Goal: Task Accomplishment & Management: Use online tool/utility

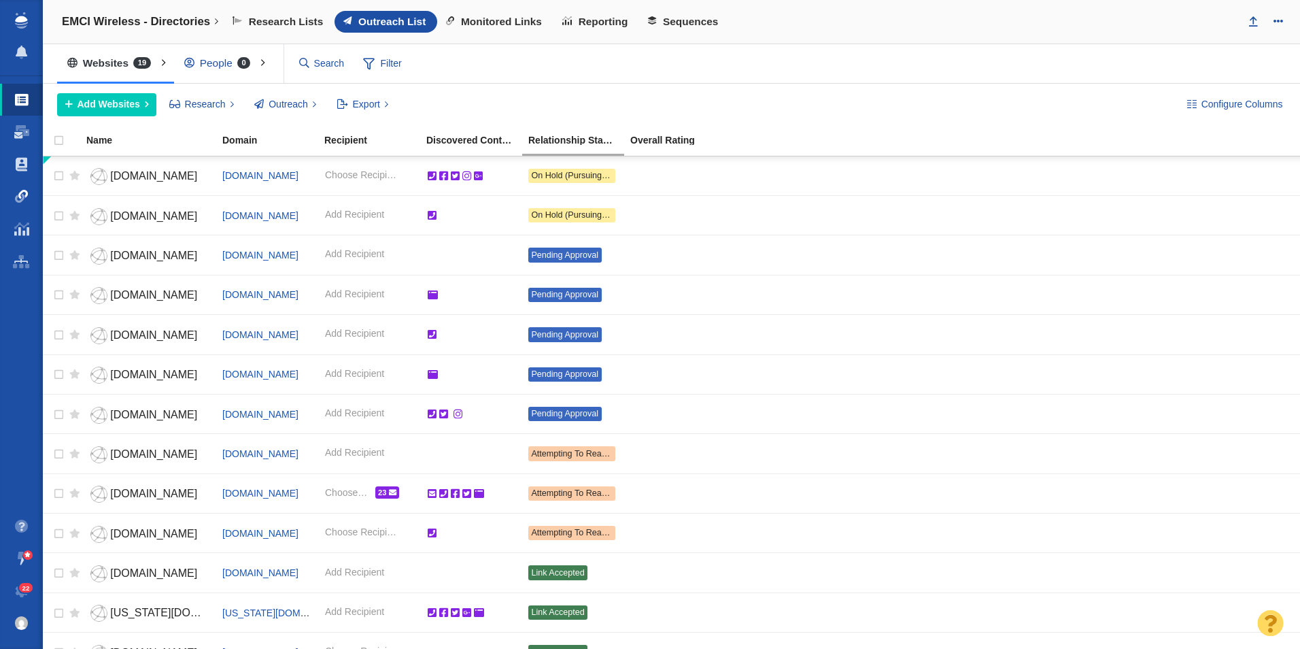
click at [24, 194] on span at bounding box center [22, 197] width 14 height 14
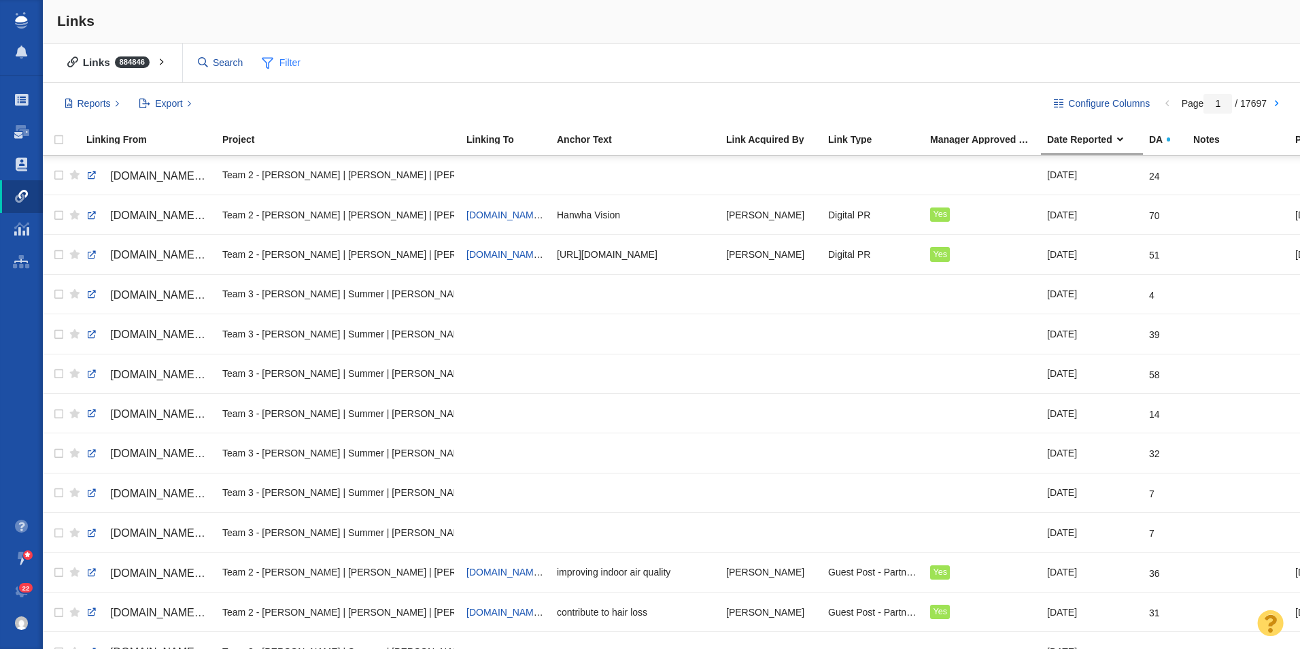
click at [299, 73] on span "Filter" at bounding box center [281, 63] width 54 height 26
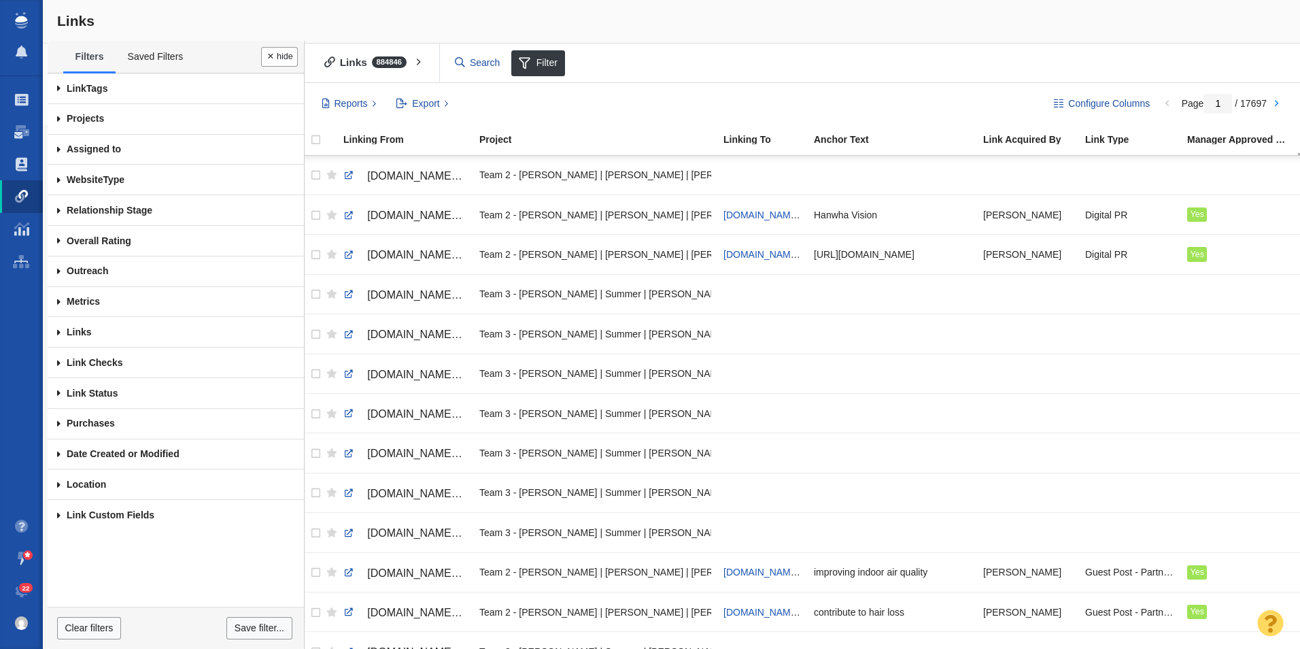
click at [64, 122] on span at bounding box center [59, 119] width 22 height 31
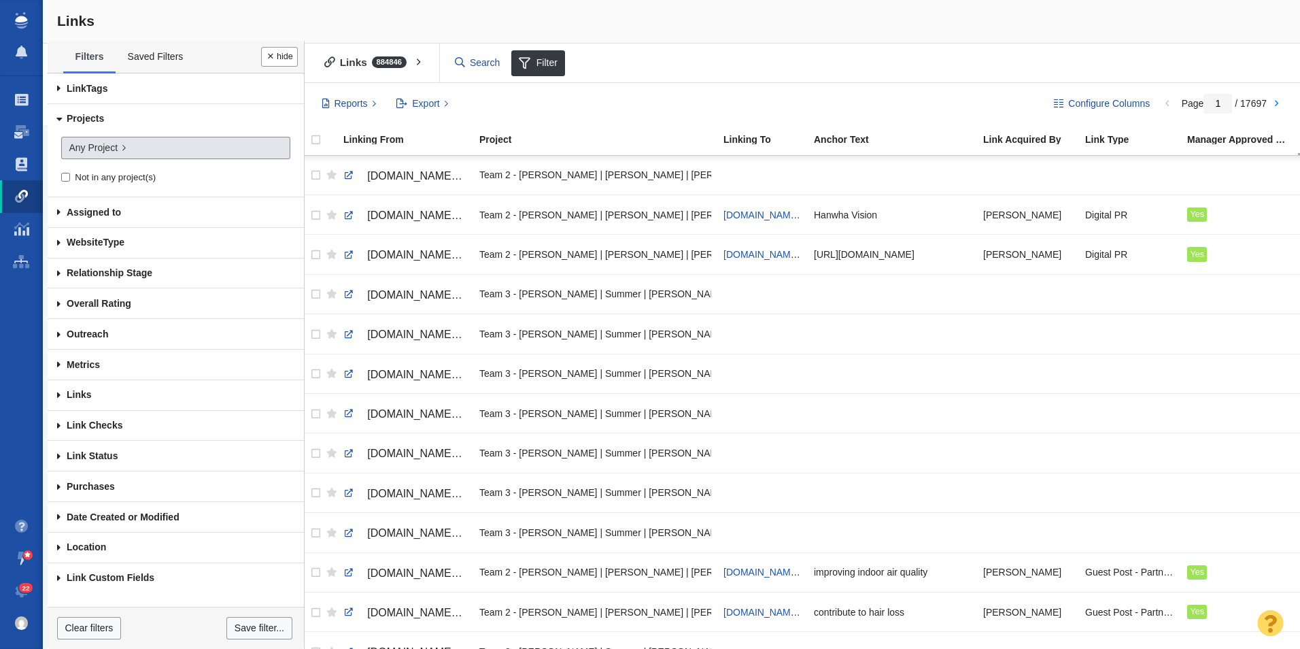
click at [93, 157] on link "Any Project" at bounding box center [175, 148] width 229 height 23
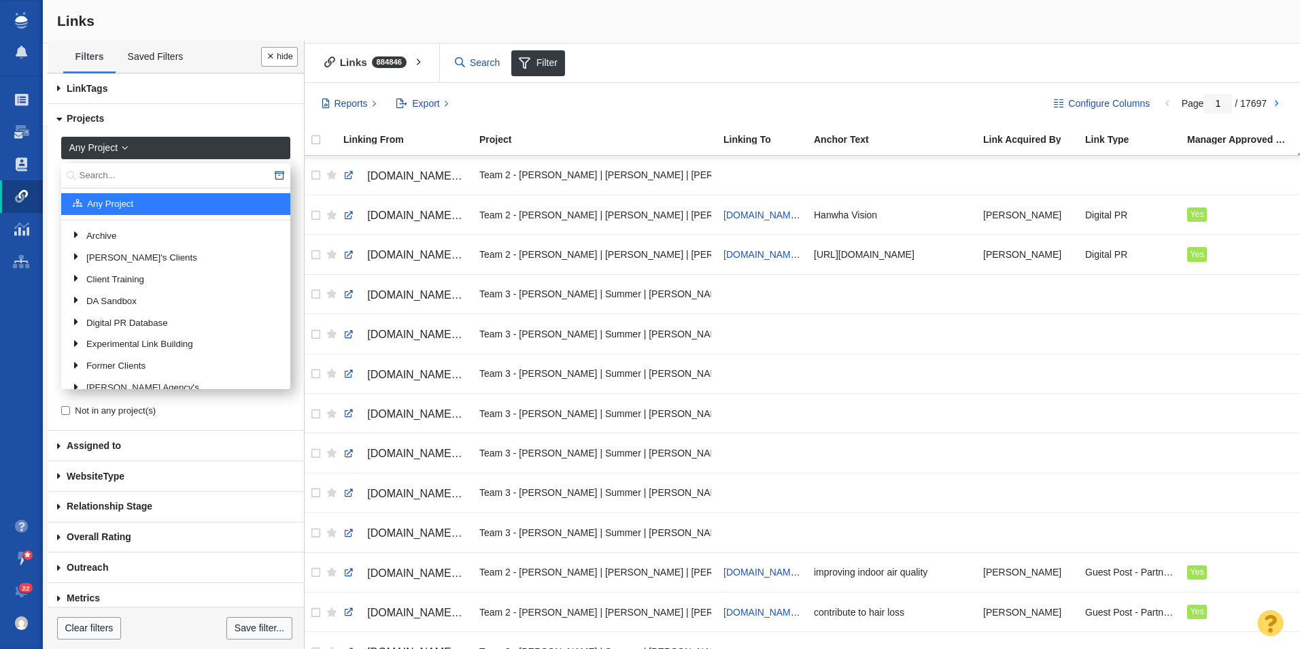
click at [103, 169] on input "text" at bounding box center [175, 175] width 229 height 25
type input "Ready Set Gift"
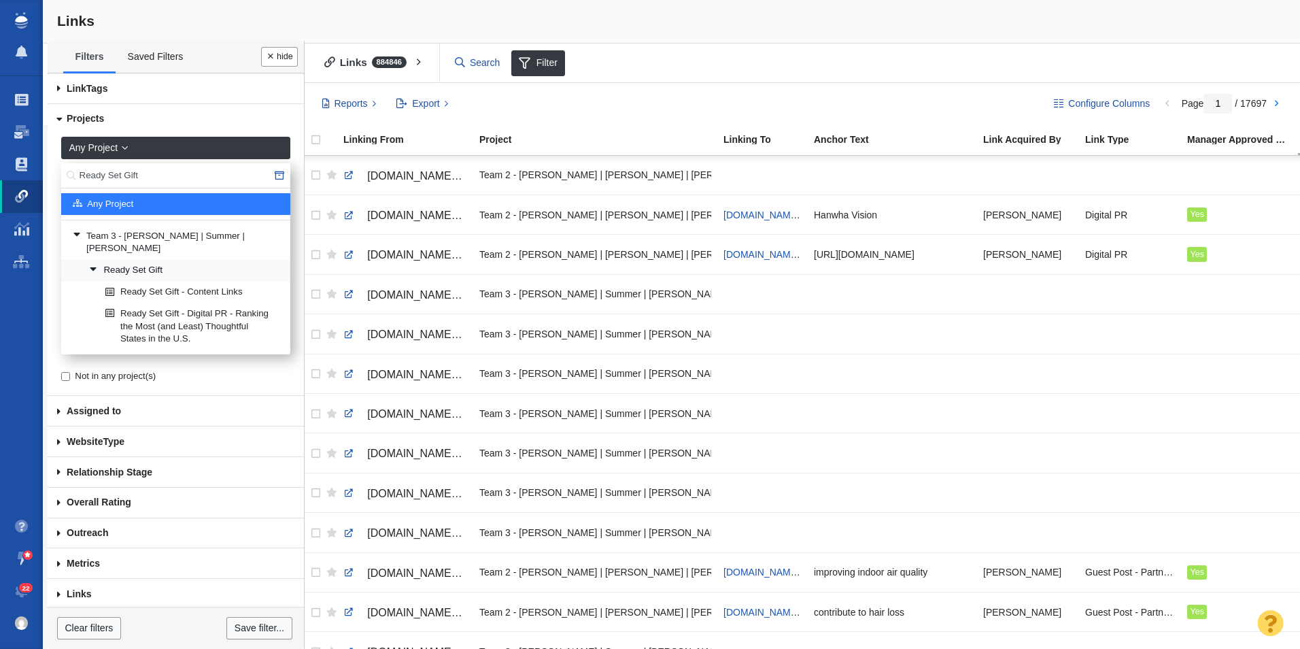
click at [148, 260] on link "Ready Set Gift" at bounding box center [184, 270] width 197 height 20
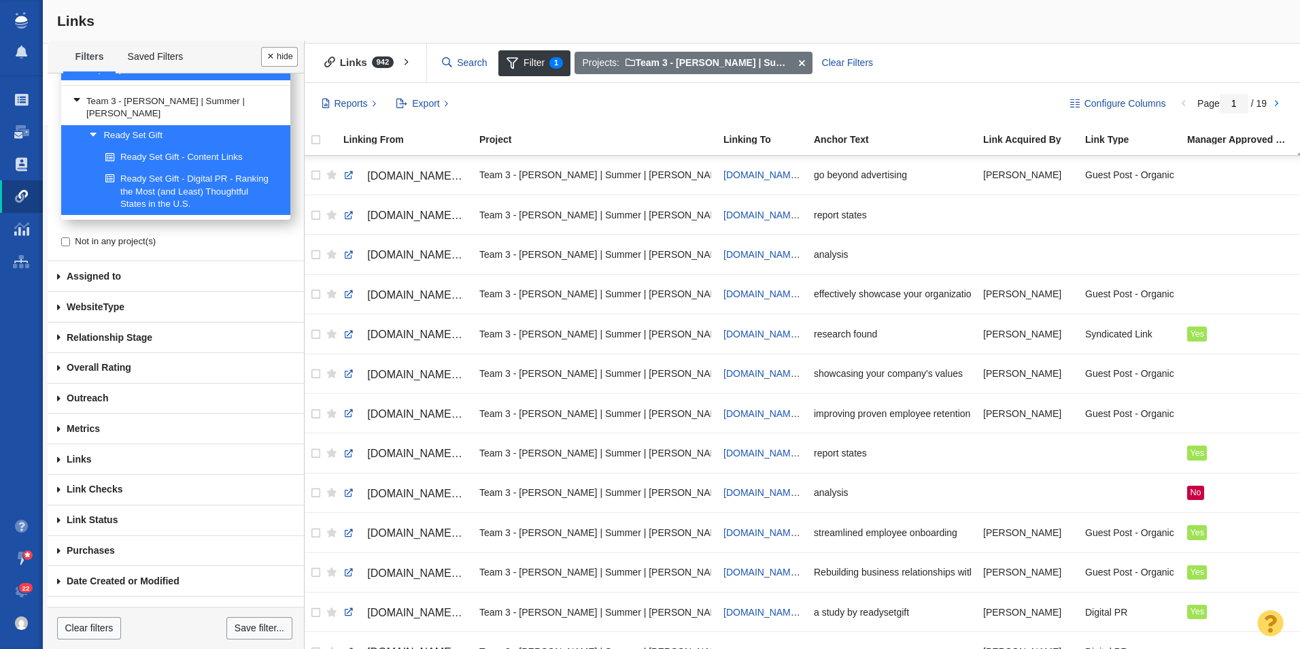
scroll to position [141, 0]
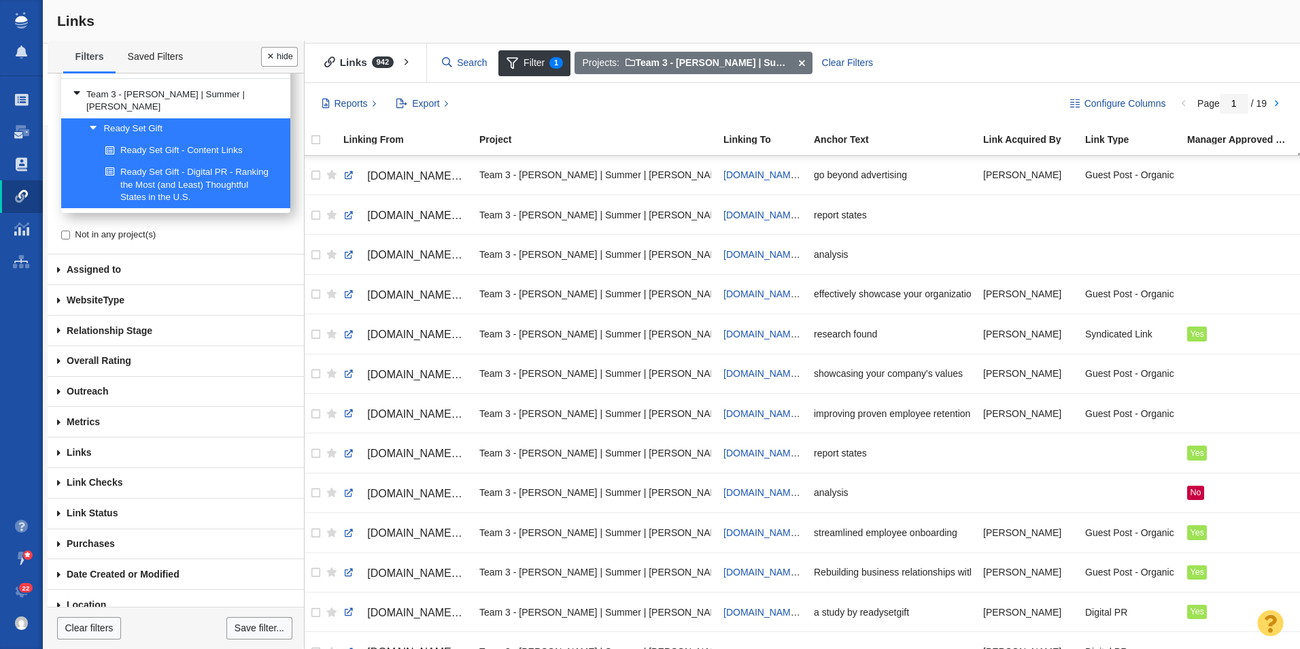
click at [61, 468] on span at bounding box center [59, 483] width 22 height 31
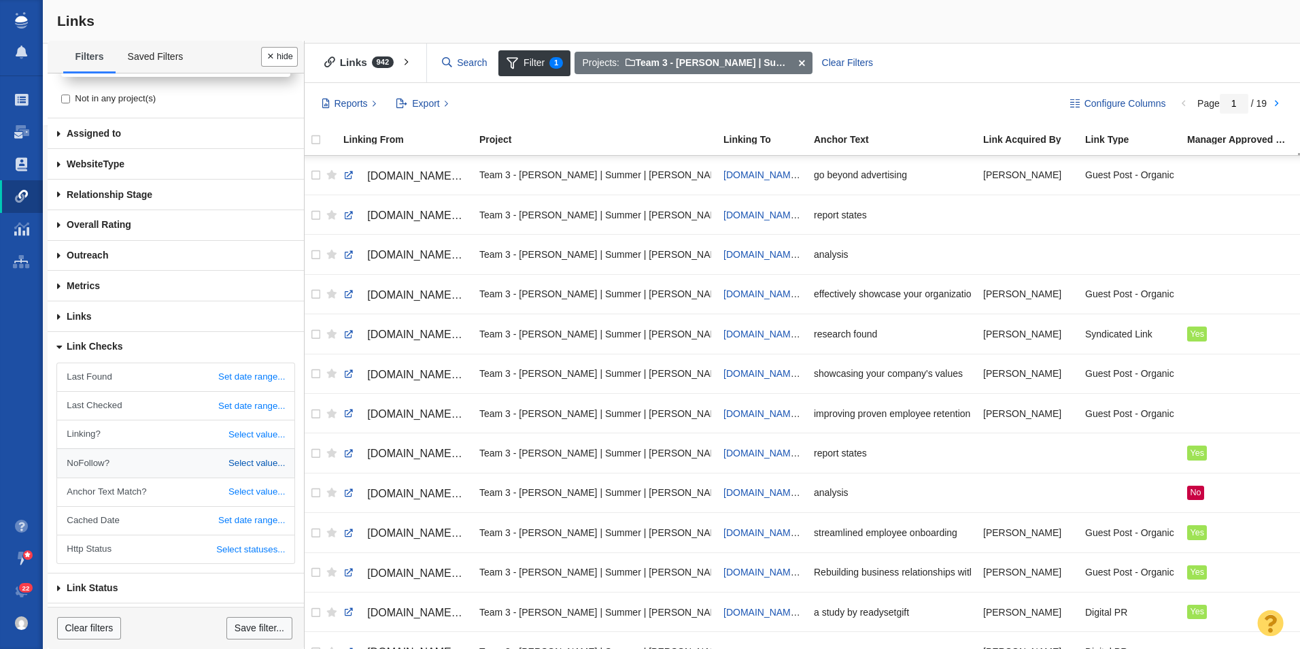
scroll to position [277, 0]
click at [237, 426] on link "Select value..." at bounding box center [175, 435] width 237 height 28
drag, startPoint x: 256, startPoint y: 426, endPoint x: 256, endPoint y: 436, distance: 10.9
click at [256, 426] on select "All Yes No" at bounding box center [269, 437] width 31 height 22
select select "0"
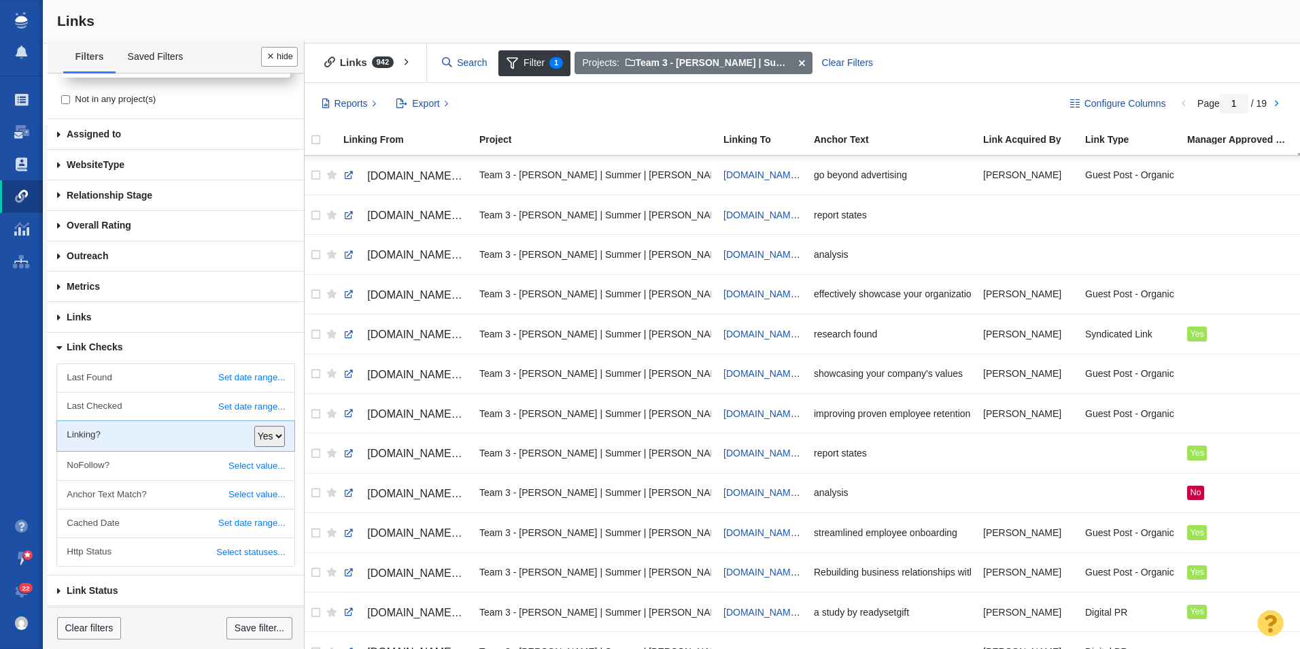
click at [254, 426] on select "All Yes No" at bounding box center [269, 437] width 31 height 22
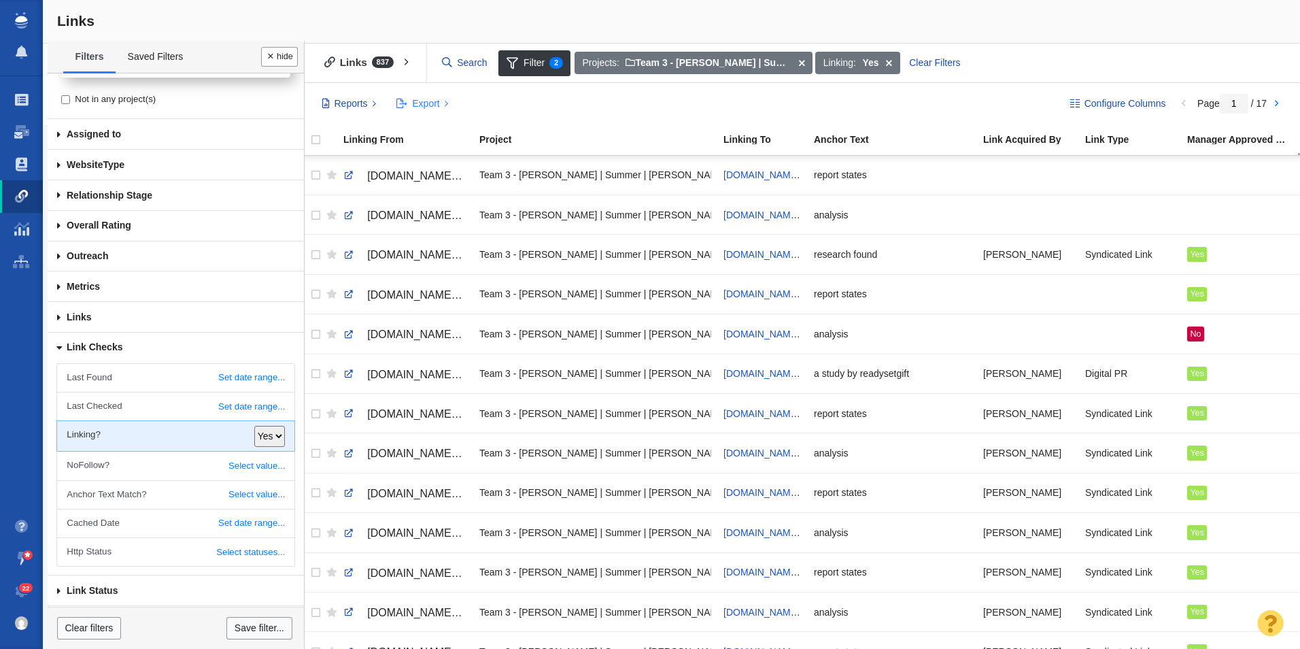
click at [442, 108] on button "Export" at bounding box center [422, 103] width 67 height 23
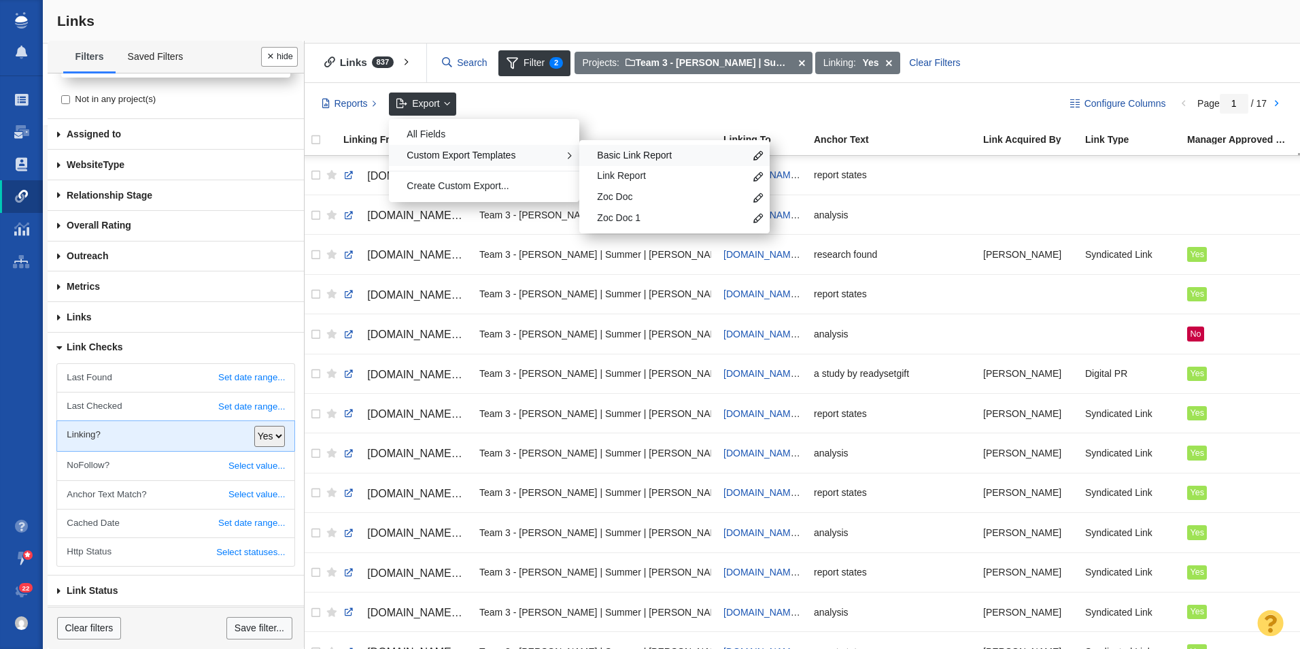
click at [659, 157] on span "Basic Link Report" at bounding box center [671, 156] width 148 height 14
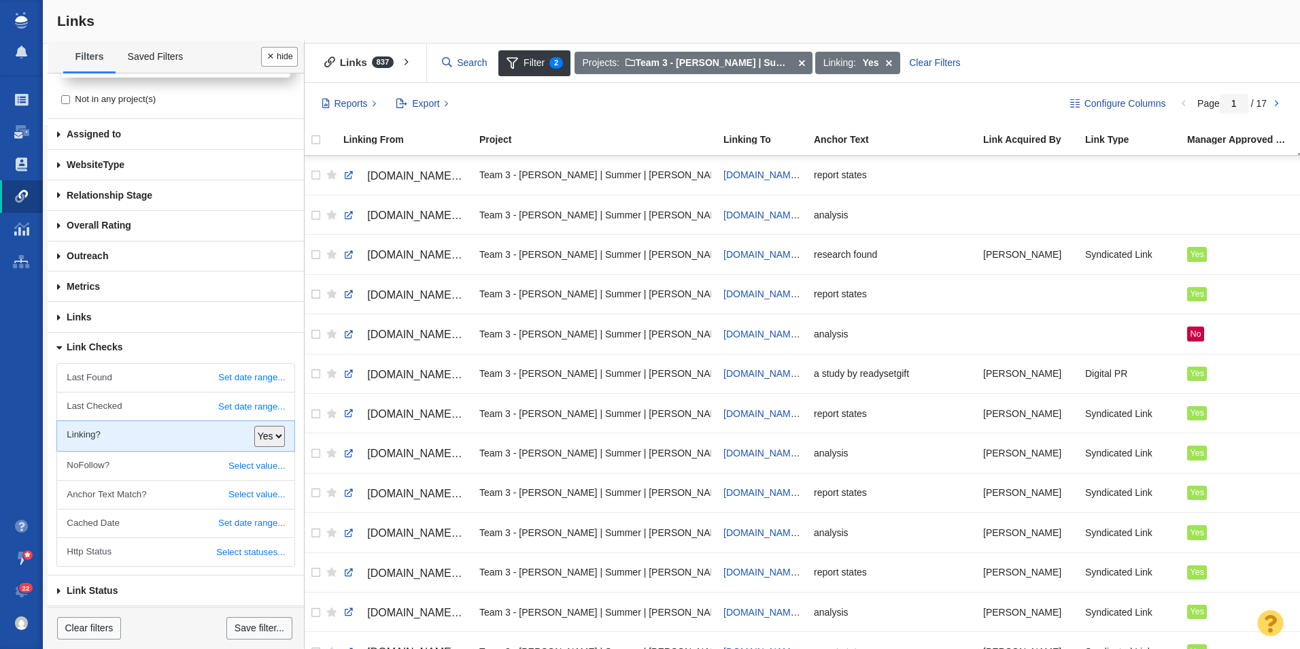
drag, startPoint x: 1195, startPoint y: 70, endPoint x: 1173, endPoint y: 75, distance: 23.1
click at [1195, 70] on div "Projects: Team 3 - [PERSON_NAME] | Summer | [PERSON_NAME]\Ready Set Gift Linkin…" at bounding box center [931, 63] width 717 height 26
click at [888, 59] on span at bounding box center [888, 63] width 21 height 23
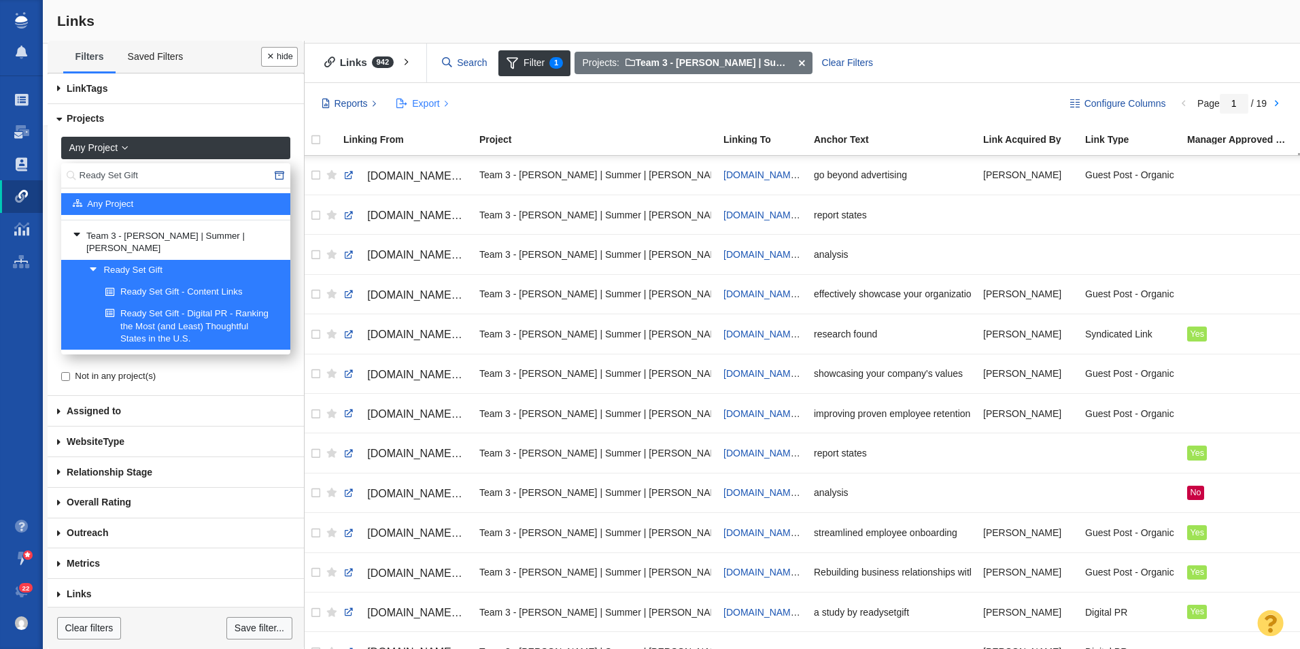
click at [435, 98] on span "Export" at bounding box center [425, 104] width 27 height 14
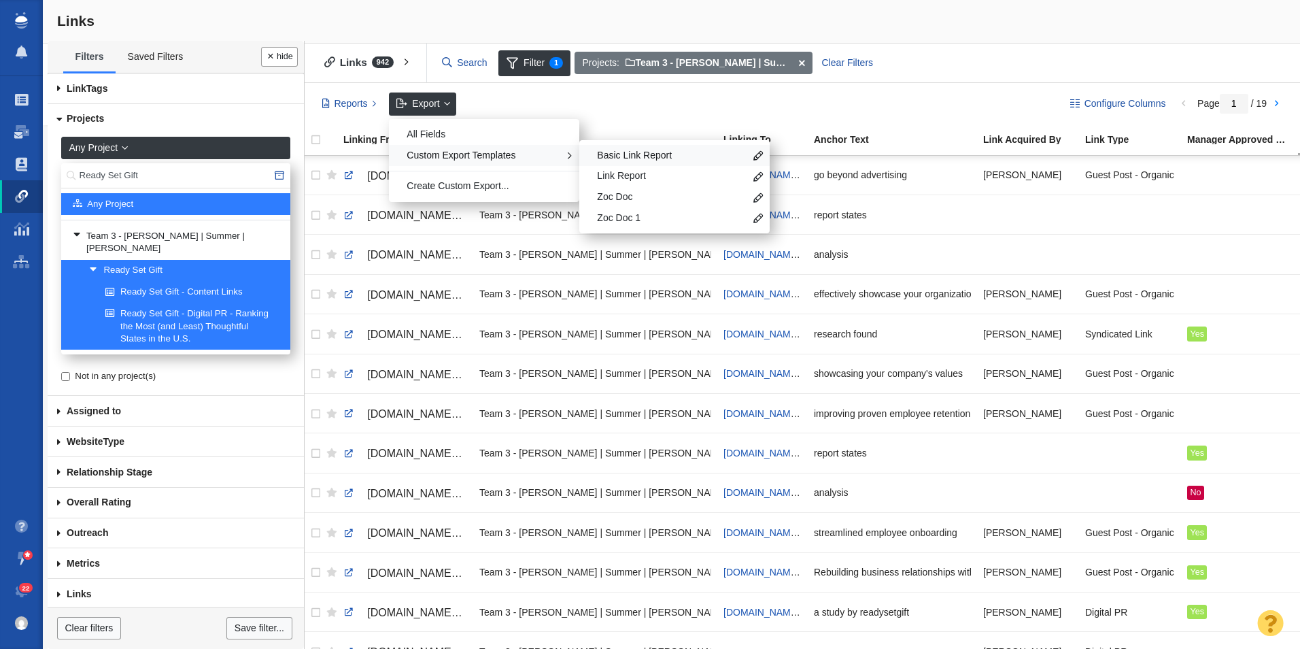
click at [621, 161] on span "Basic Link Report" at bounding box center [671, 156] width 148 height 14
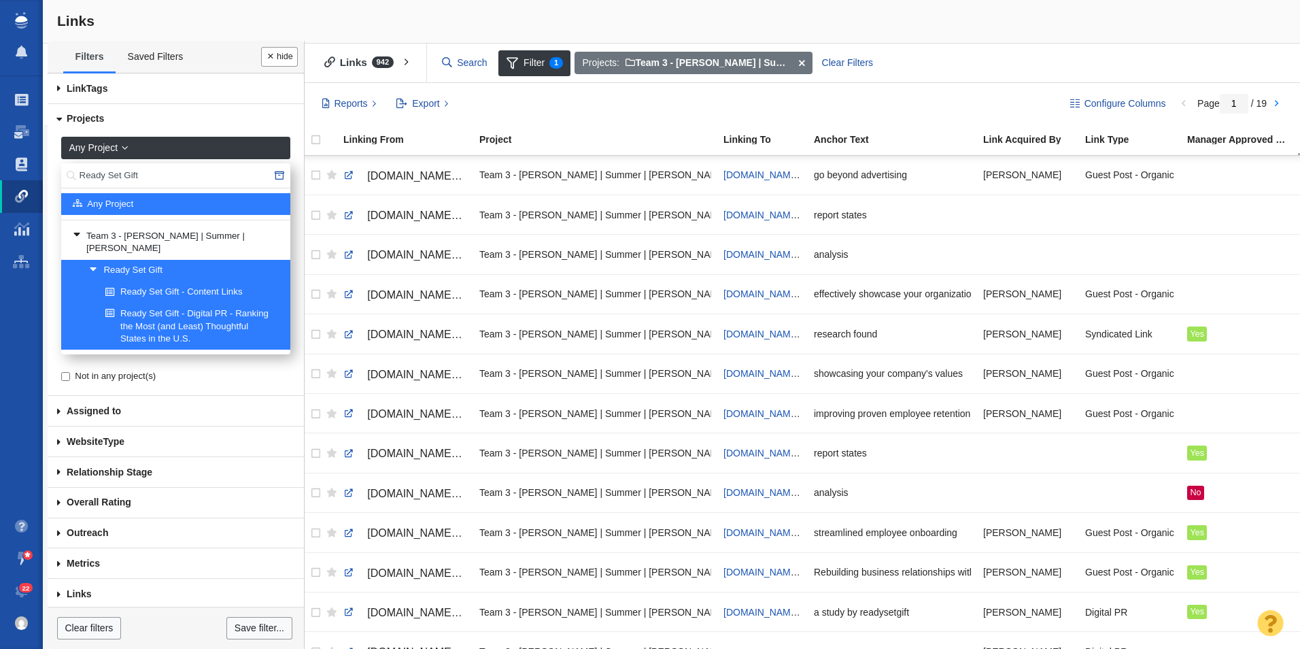
click at [1200, 61] on div "Projects: Team 3 - [PERSON_NAME] | Summer | [PERSON_NAME]\Ready Set Gift Clear …" at bounding box center [931, 63] width 717 height 26
click at [1194, 411] on div at bounding box center [1239, 412] width 105 height 29
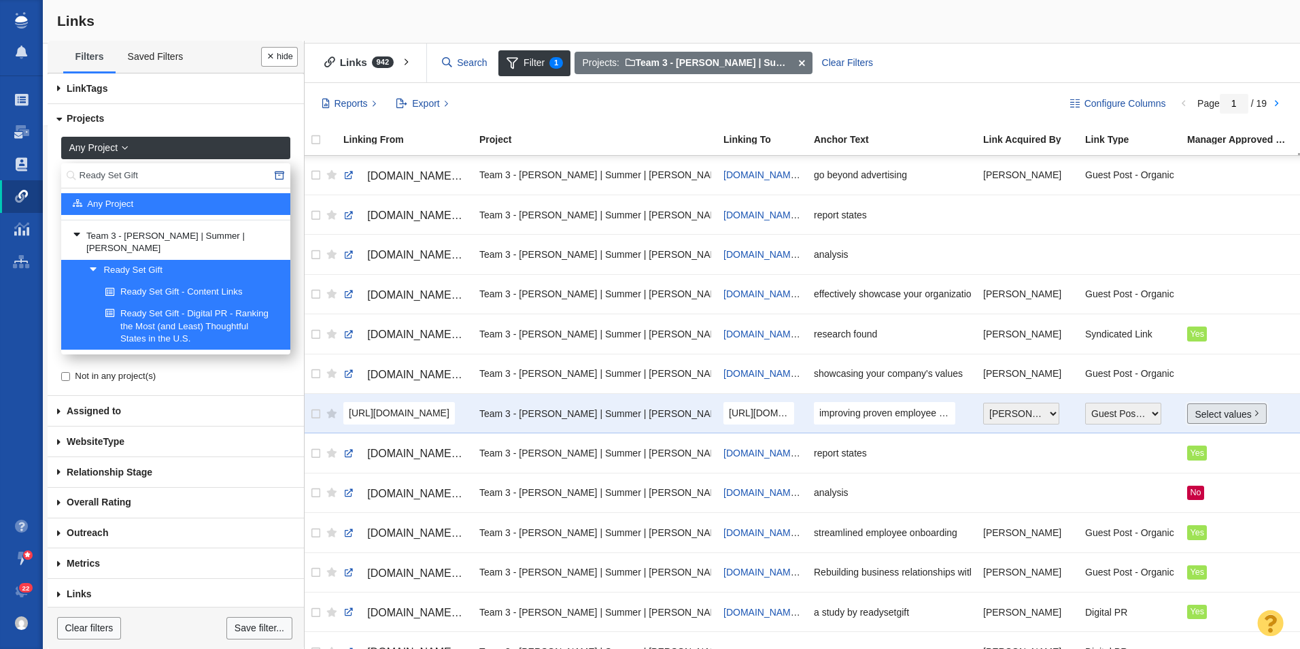
click at [1197, 415] on link "Select values" at bounding box center [1227, 413] width 80 height 20
click at [1201, 461] on input "Yes" at bounding box center [1201, 464] width 9 height 9
checkbox input "true"
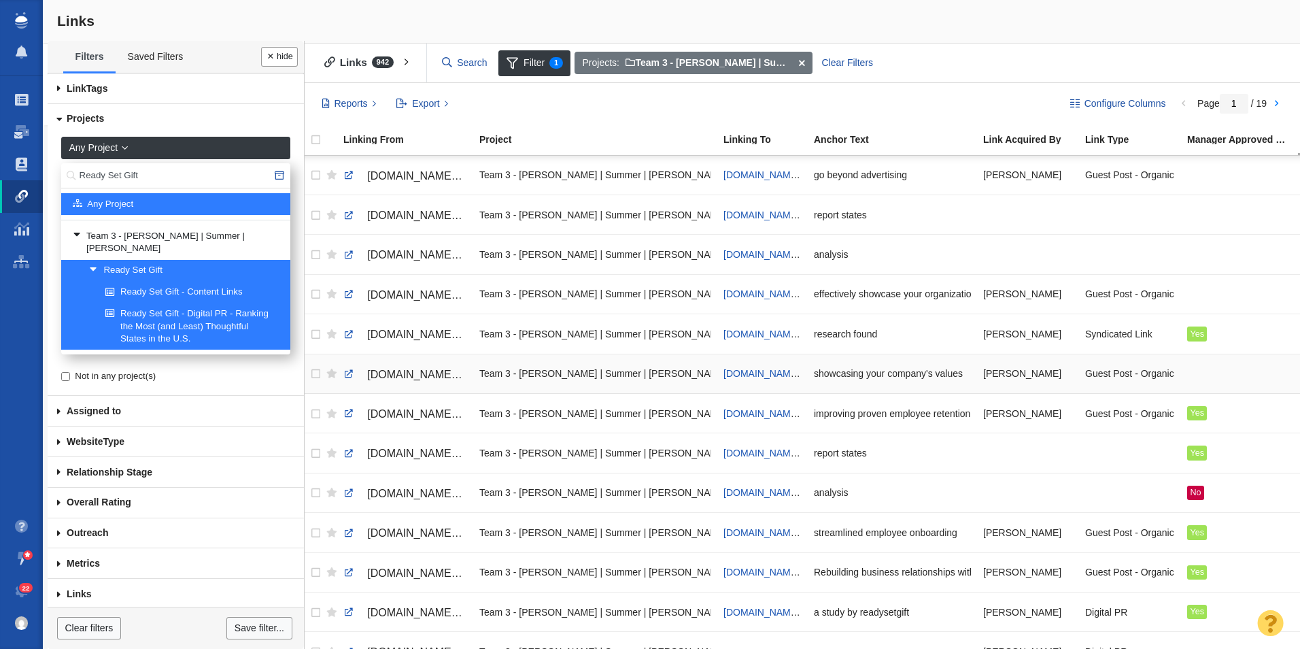
click at [1201, 368] on div at bounding box center [1239, 373] width 105 height 29
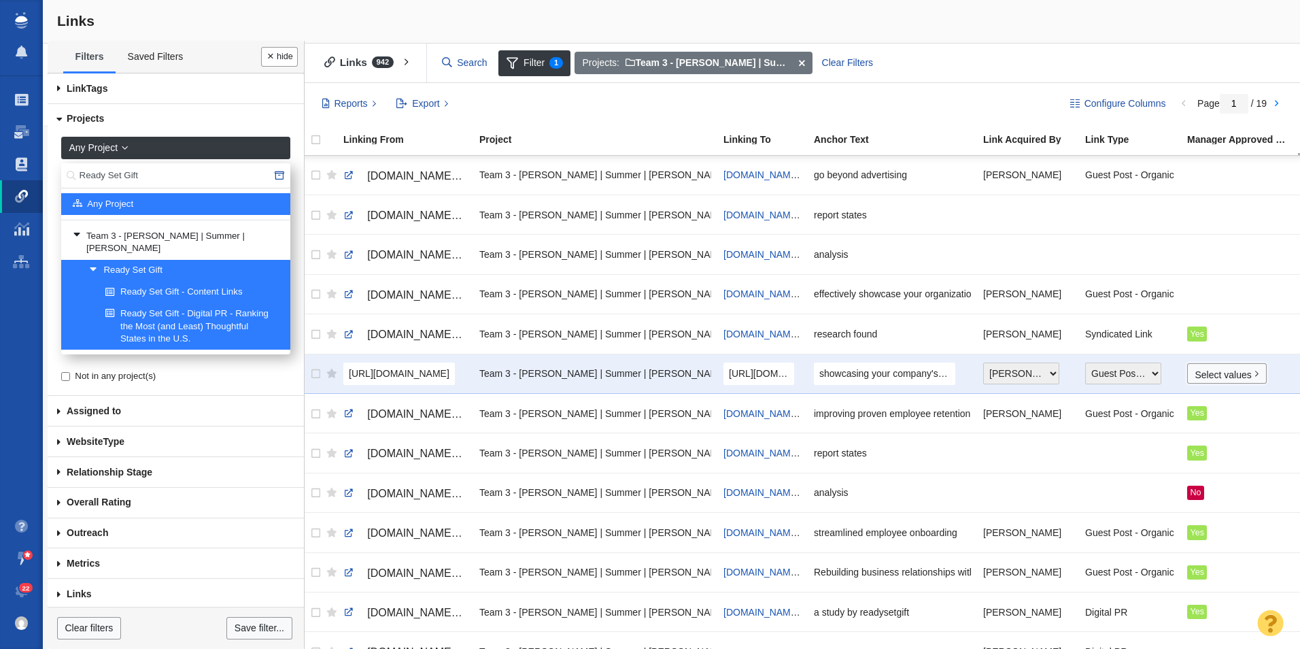
click at [1201, 371] on link "Select values" at bounding box center [1227, 373] width 80 height 20
click at [1199, 426] on input "Yes" at bounding box center [1201, 425] width 9 height 9
checkbox input "true"
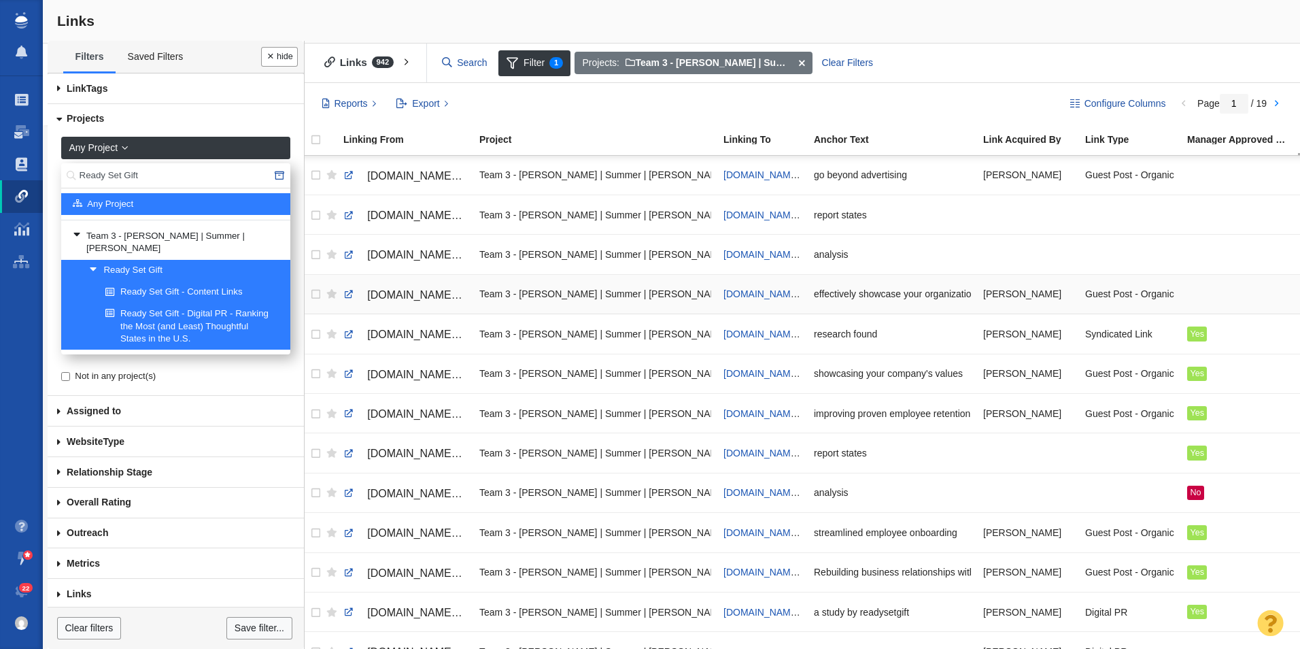
click at [1209, 292] on div at bounding box center [1239, 293] width 105 height 29
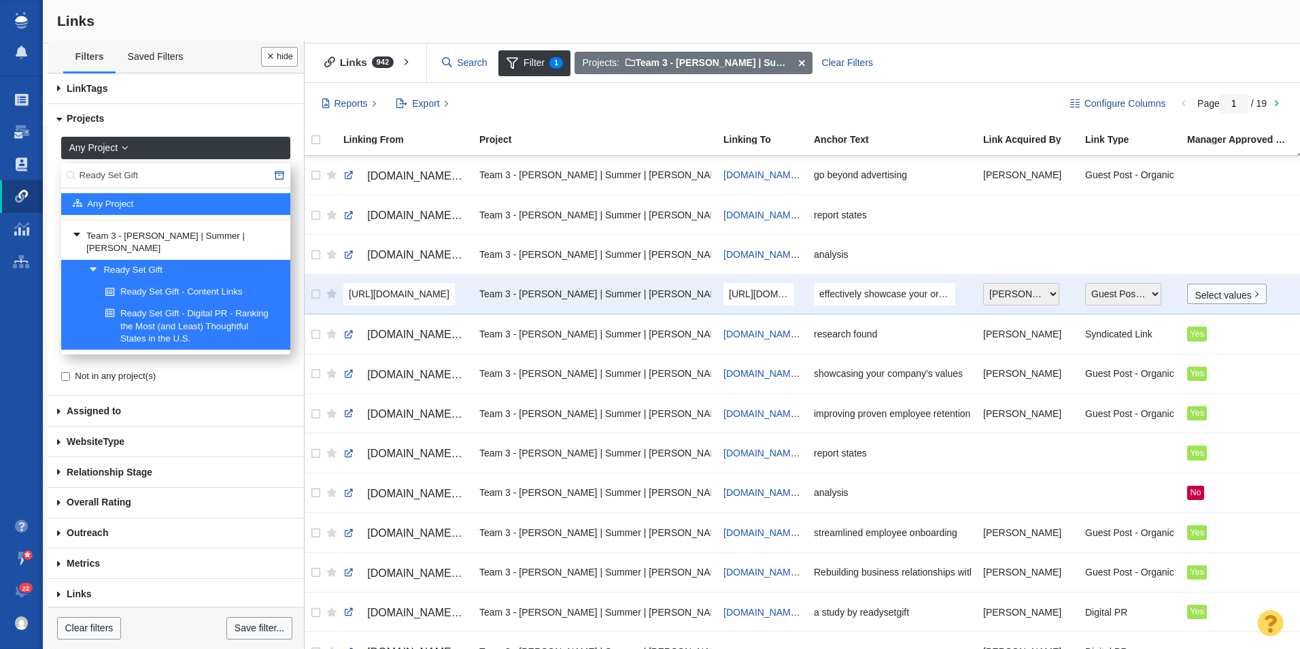
click at [1209, 292] on link "Select values" at bounding box center [1227, 293] width 80 height 20
click at [1197, 342] on input "Yes" at bounding box center [1201, 345] width 9 height 9
checkbox input "true"
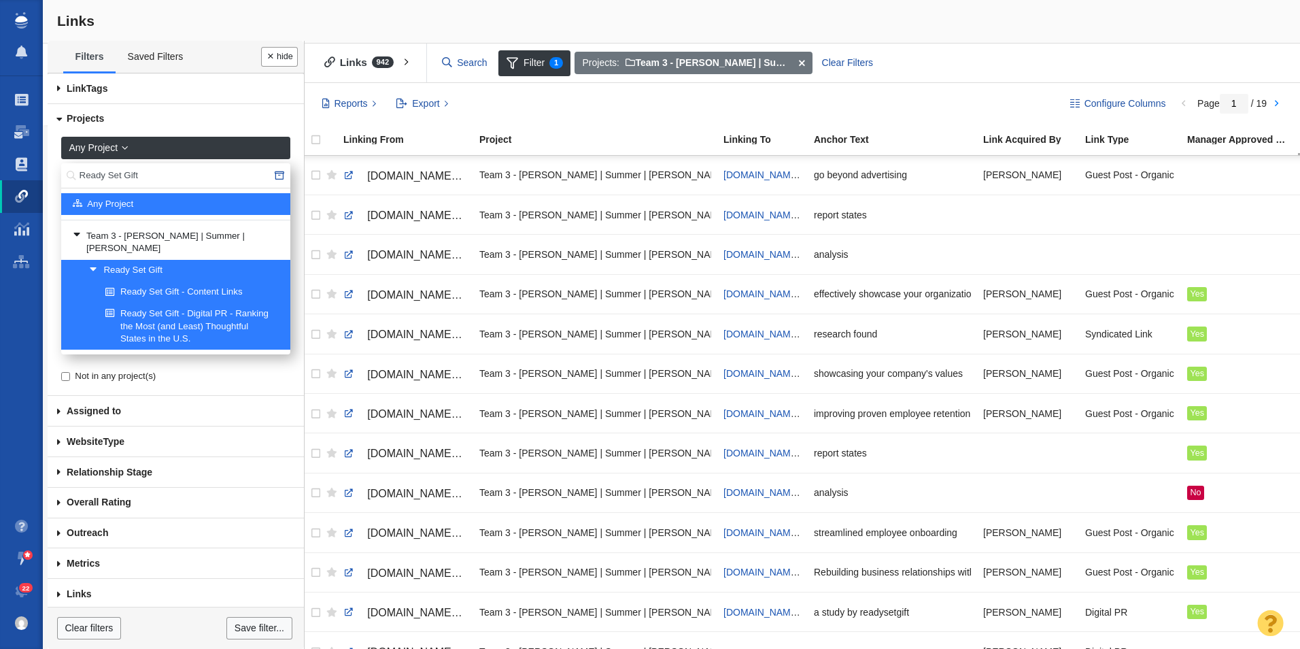
click at [1208, 183] on div at bounding box center [1239, 174] width 105 height 29
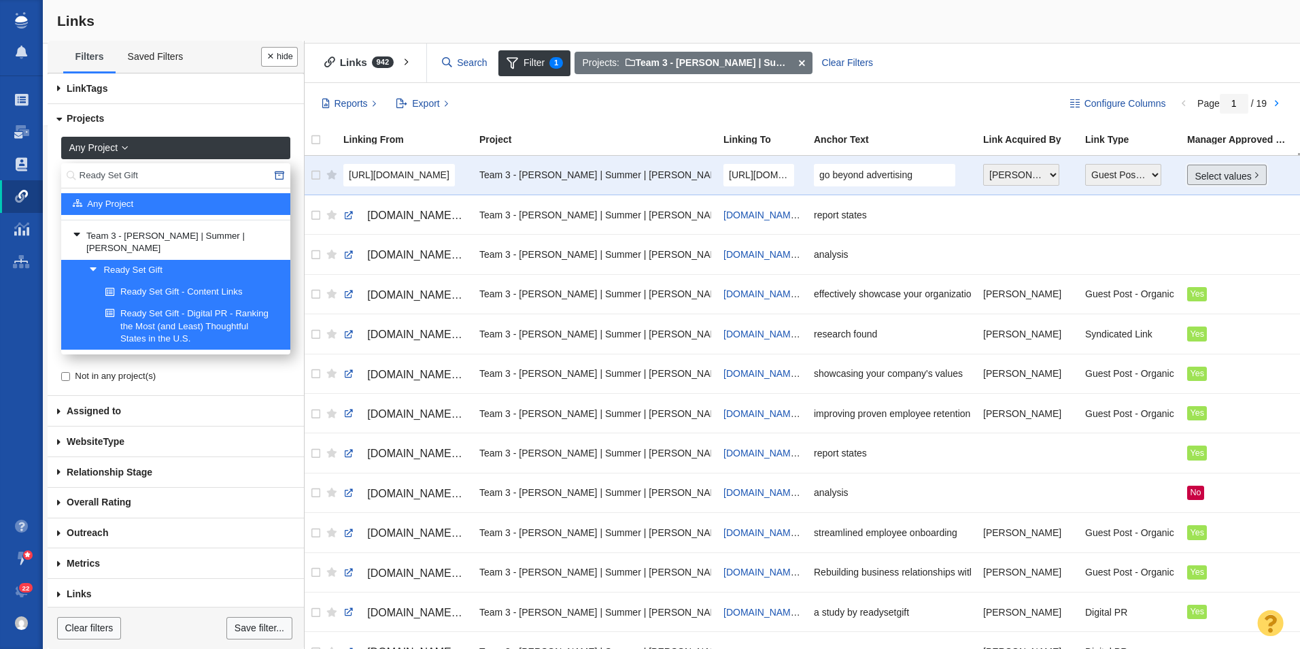
click at [1208, 177] on link "Select values" at bounding box center [1227, 175] width 80 height 20
click at [1203, 226] on input "Yes" at bounding box center [1201, 226] width 9 height 9
checkbox input "true"
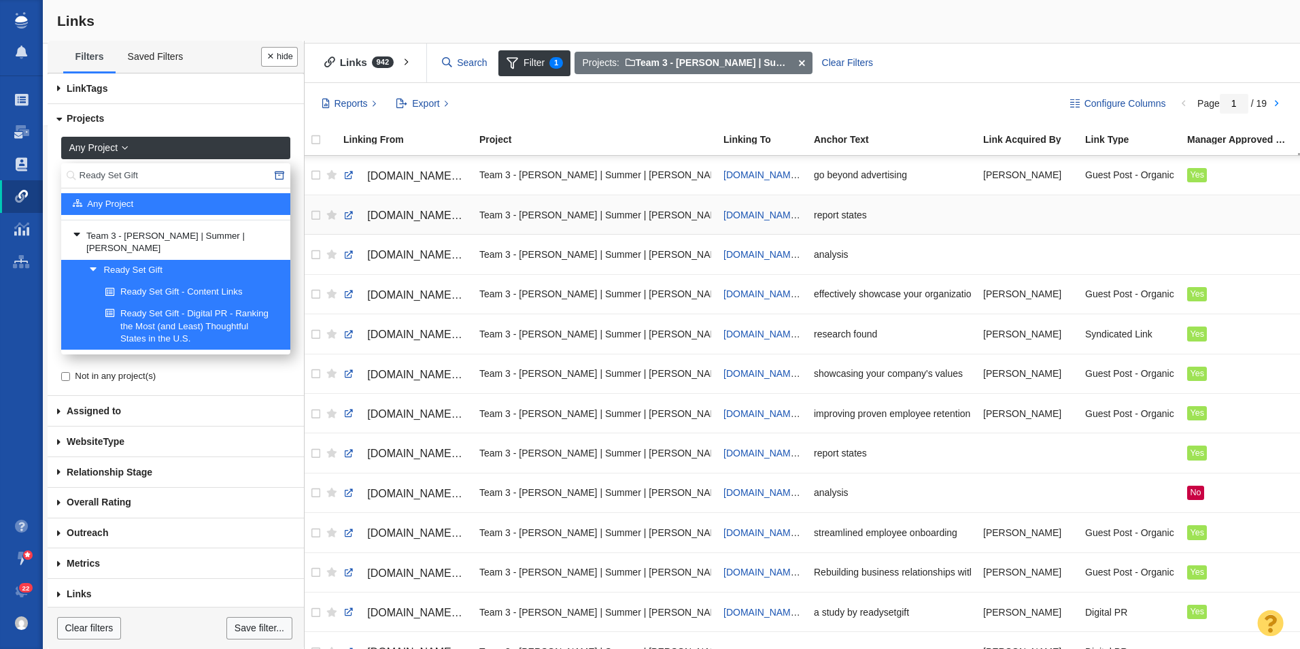
click at [1195, 213] on div at bounding box center [1239, 214] width 105 height 29
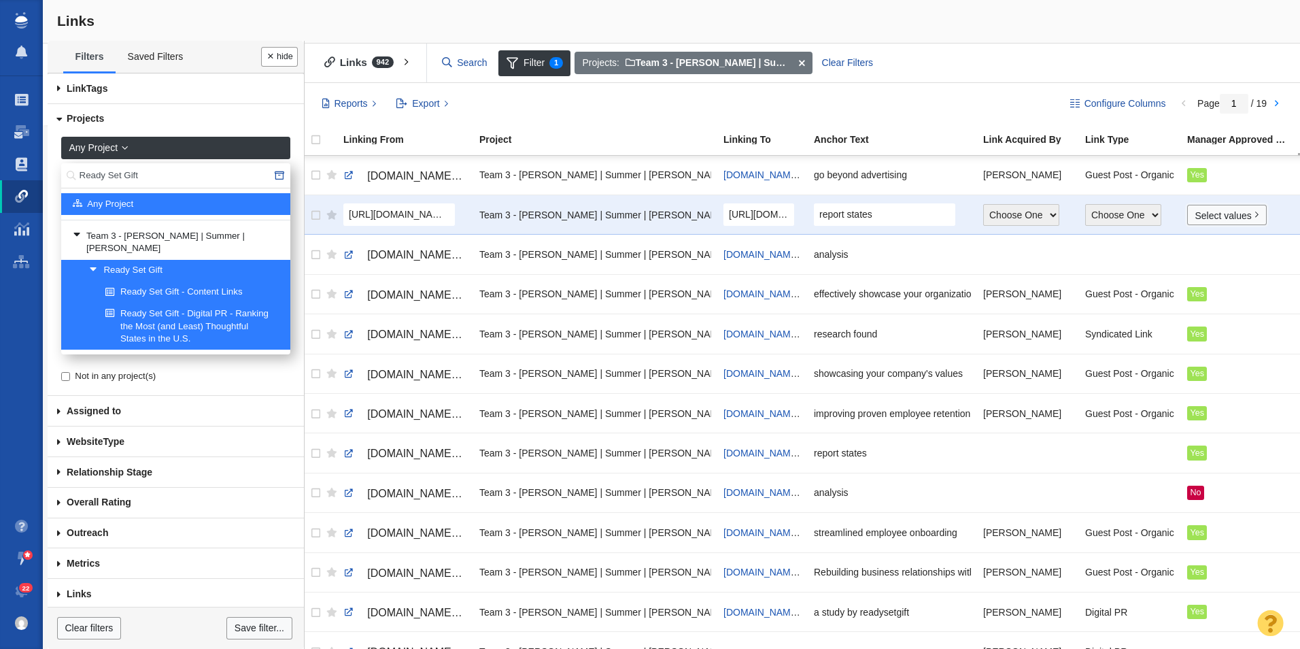
click at [1201, 215] on link "Select values" at bounding box center [1227, 215] width 80 height 20
click at [1202, 241] on div "No Yes Accepted Pending" at bounding box center [1246, 276] width 117 height 82
click at [1202, 244] on input "No" at bounding box center [1201, 245] width 9 height 9
checkbox input "true"
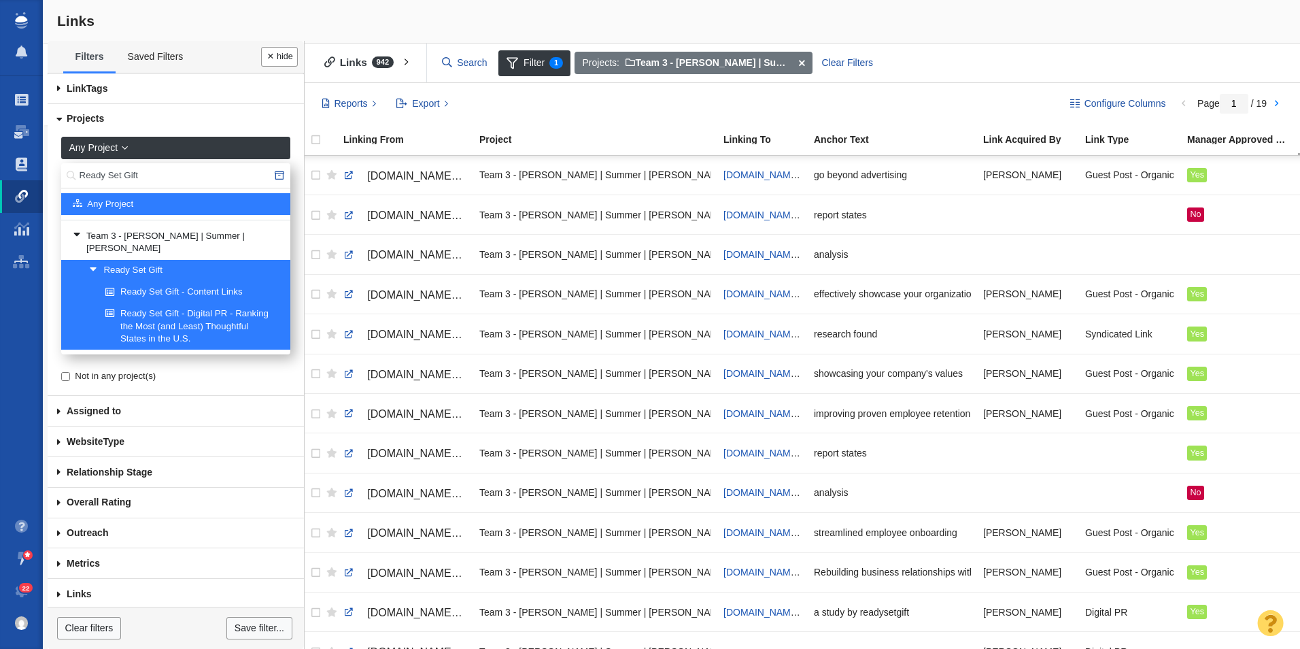
click at [1199, 249] on div at bounding box center [1239, 253] width 105 height 29
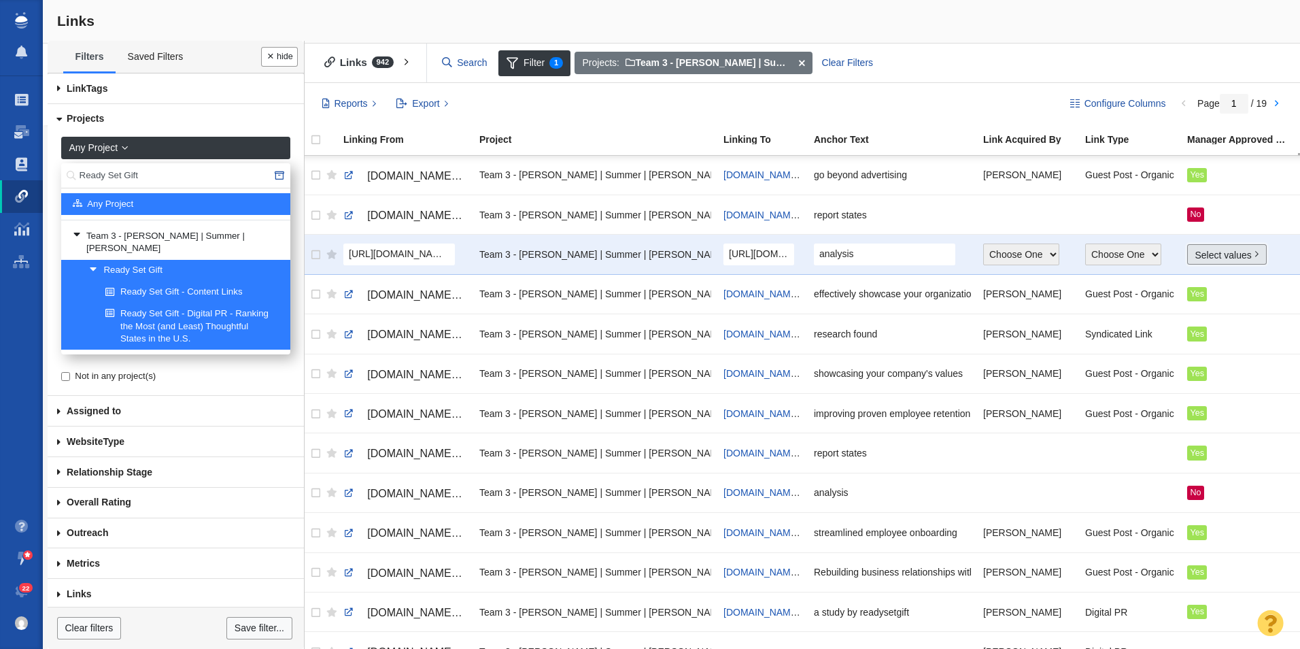
click at [1200, 258] on link "Select values" at bounding box center [1227, 254] width 80 height 20
click at [1200, 286] on input "No" at bounding box center [1201, 285] width 9 height 9
checkbox input "true"
